Goal: Find specific page/section: Find specific page/section

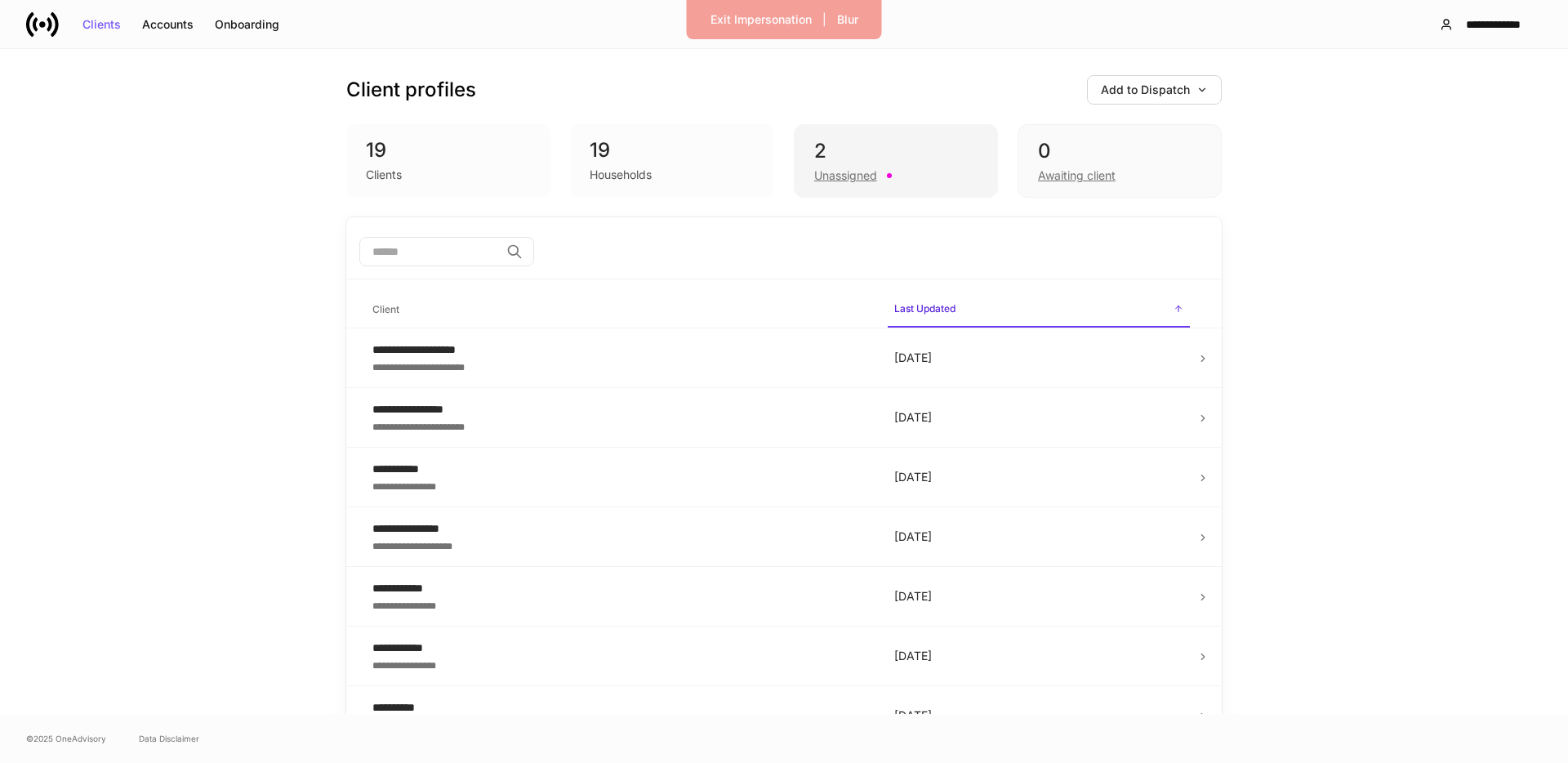
click at [853, 179] on div "Unassigned" at bounding box center [846, 175] width 63 height 16
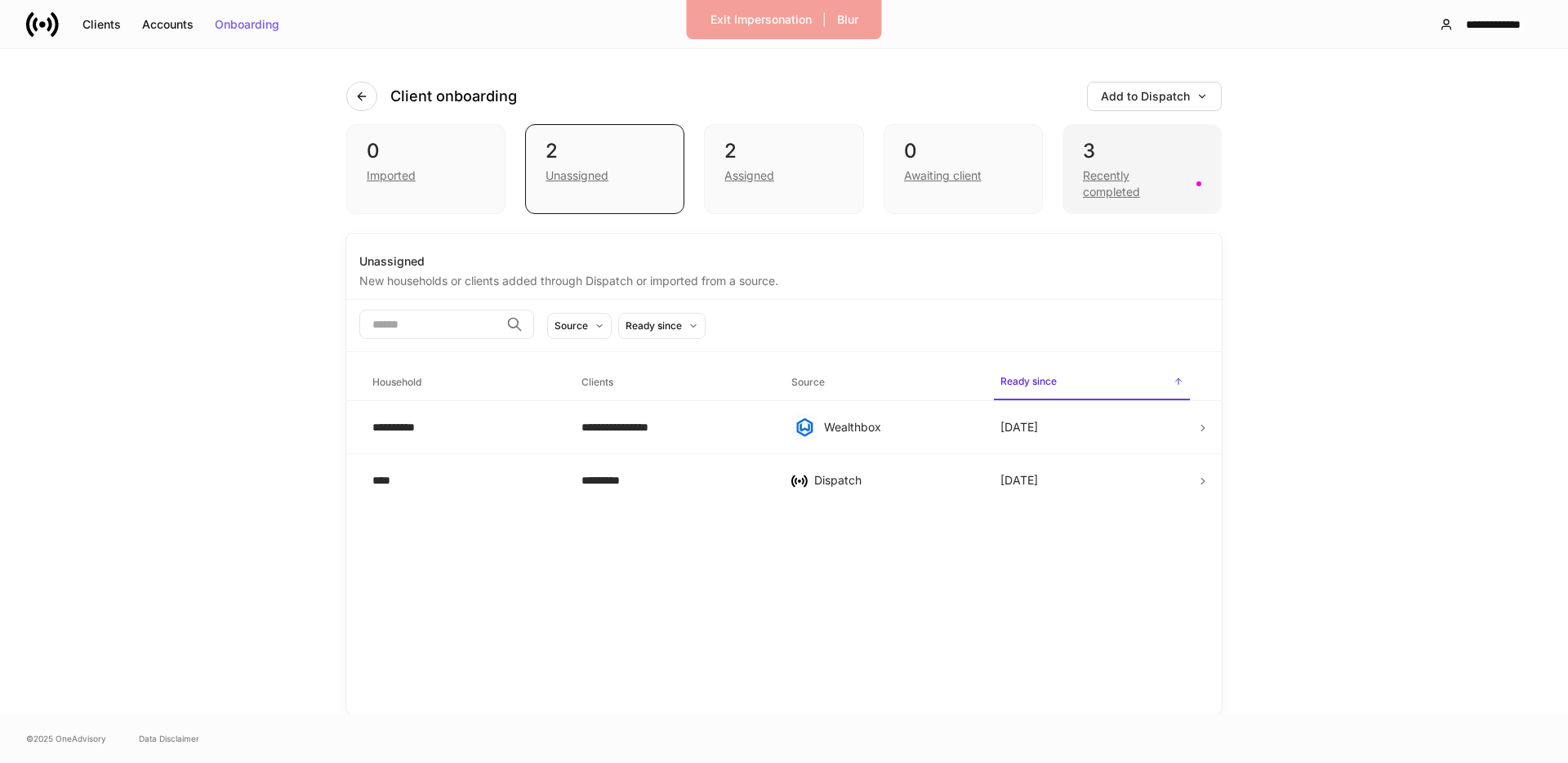
click at [1133, 193] on div "Recently completed" at bounding box center [1134, 183] width 103 height 32
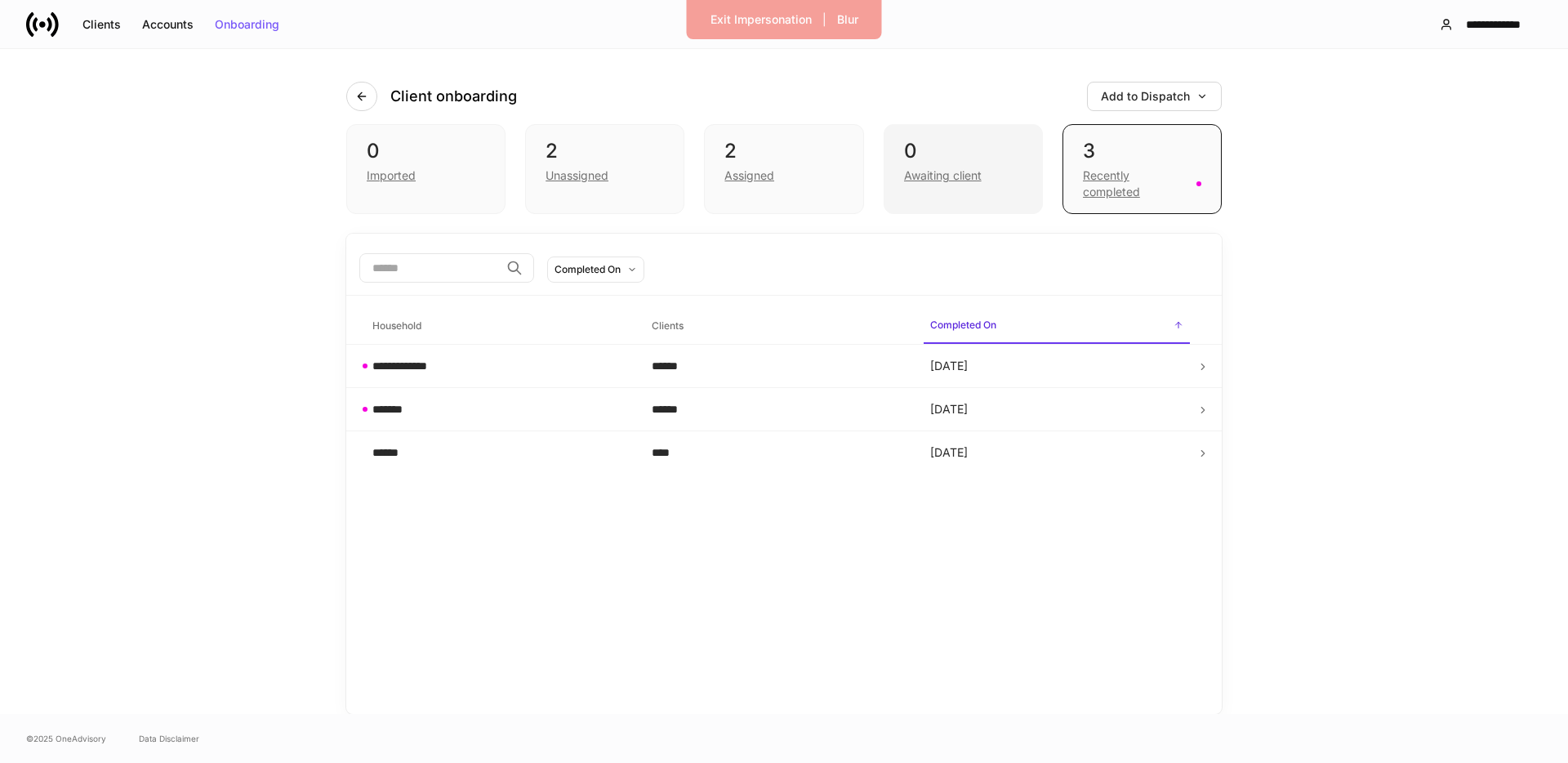
click at [946, 189] on div "0 Awaiting client" at bounding box center [962, 169] width 159 height 90
